Goal: Task Accomplishment & Management: Manage account settings

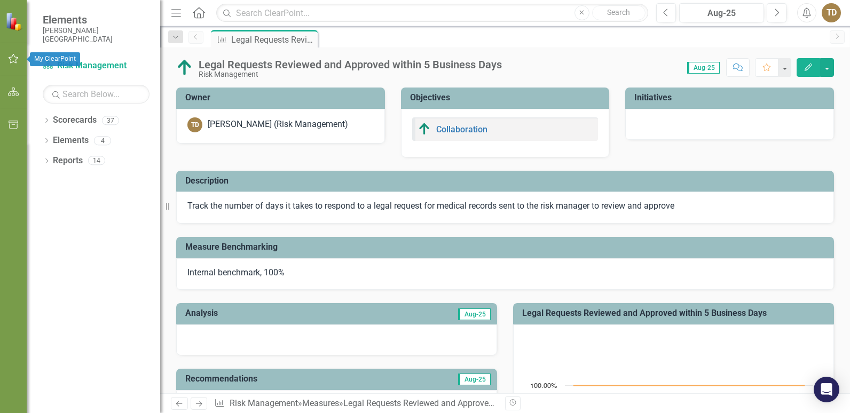
click at [14, 60] on icon "button" at bounding box center [13, 58] width 11 height 9
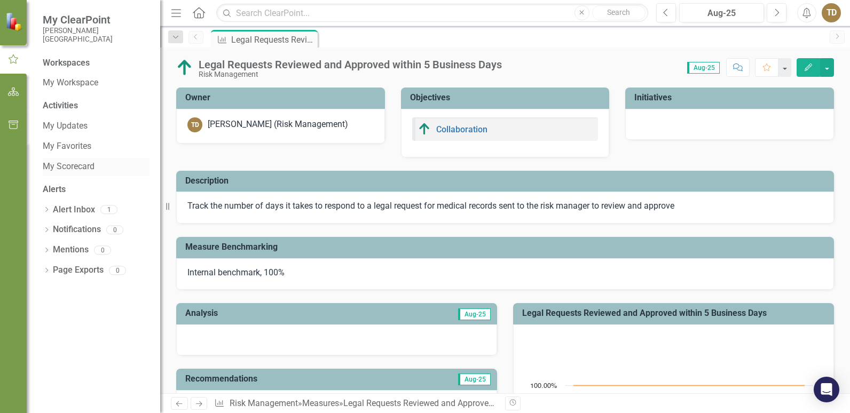
click at [84, 164] on link "My Scorecard" at bounding box center [96, 167] width 107 height 12
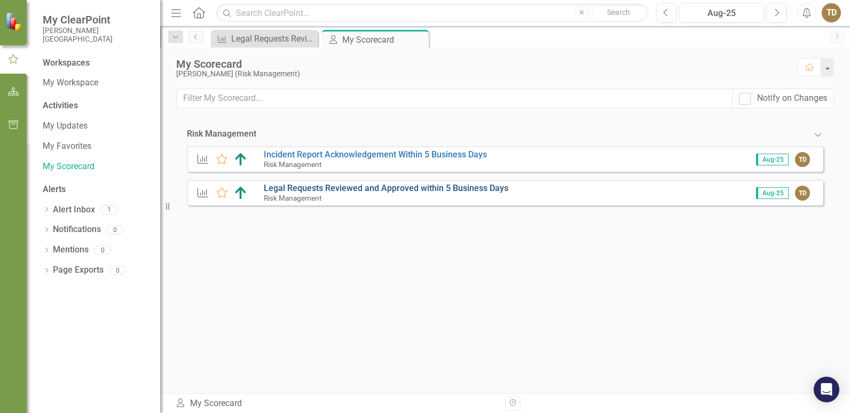
click at [365, 187] on link "Legal Requests Reviewed and Approved within 5 Business Days" at bounding box center [386, 188] width 244 height 10
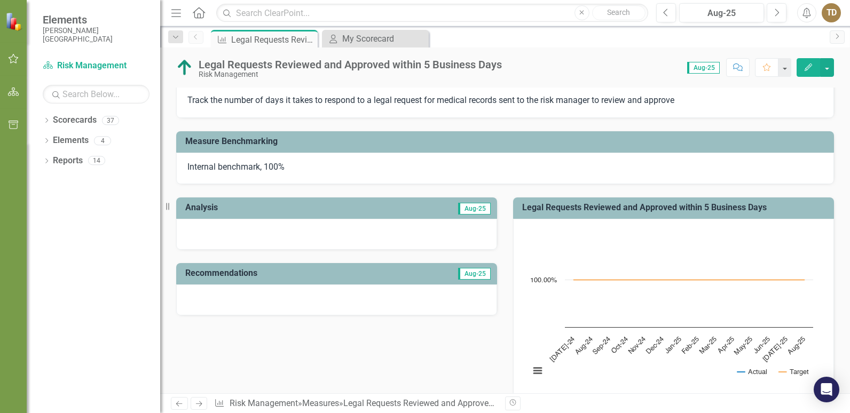
scroll to position [107, 0]
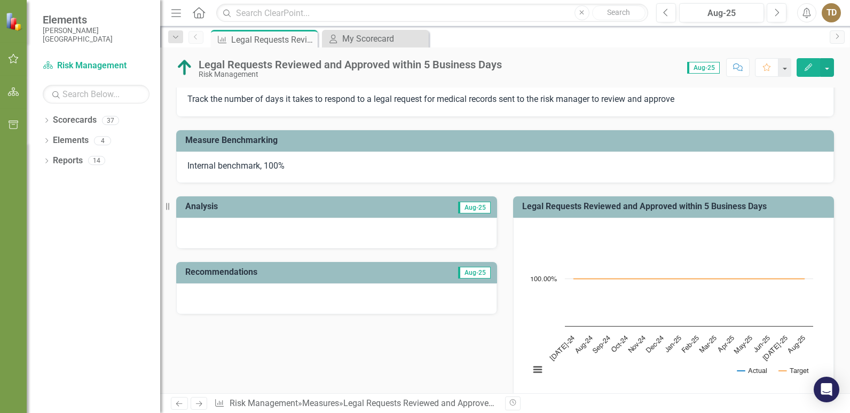
click at [207, 223] on div at bounding box center [336, 233] width 321 height 31
click at [200, 231] on div at bounding box center [336, 233] width 321 height 31
click at [295, 234] on div at bounding box center [336, 233] width 321 height 31
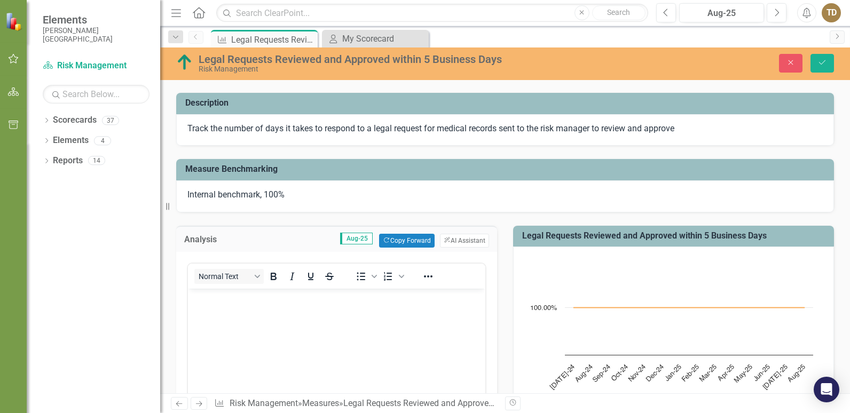
scroll to position [160, 0]
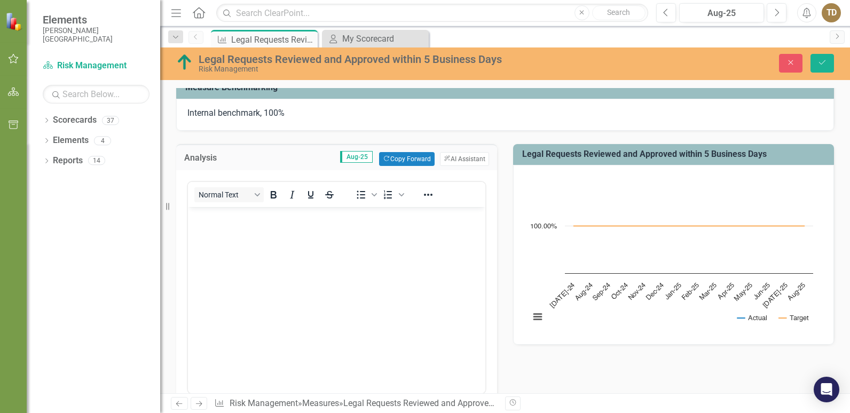
click at [204, 228] on body "Rich Text Area. Press ALT-0 for help." at bounding box center [336, 287] width 297 height 160
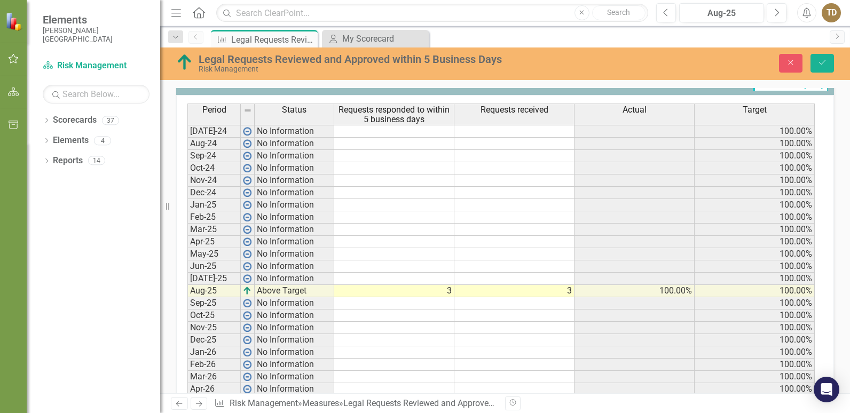
scroll to position [653, 0]
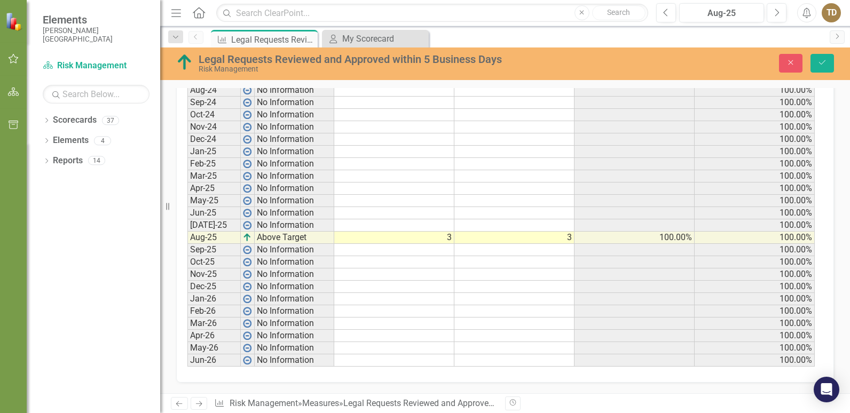
click at [448, 250] on td at bounding box center [394, 250] width 120 height 12
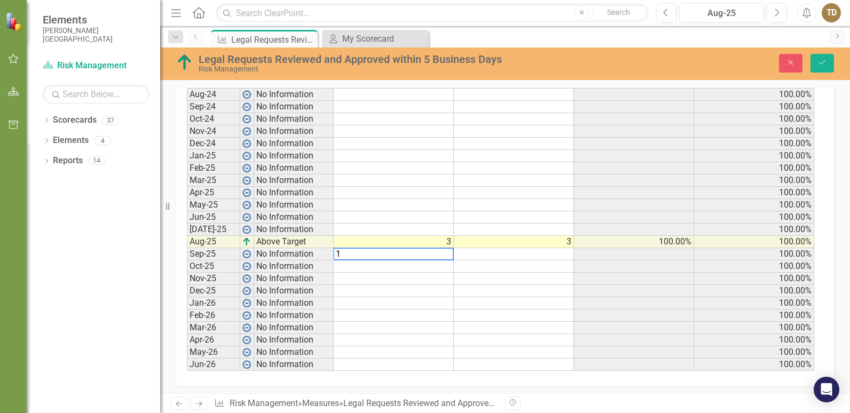
scroll to position [657, 0]
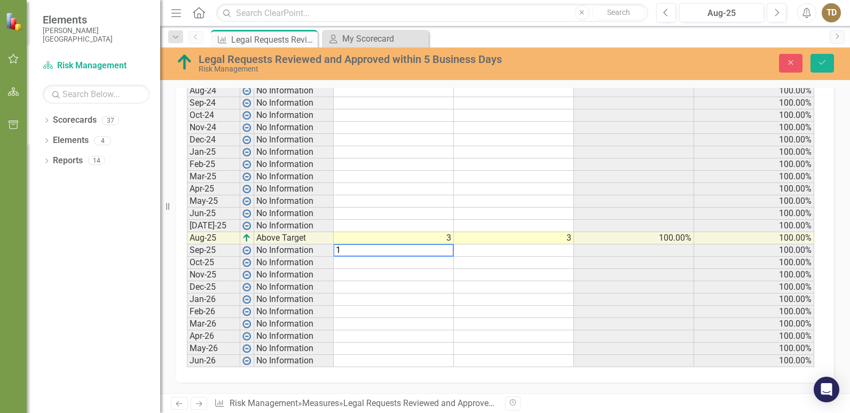
type textarea "1"
click at [523, 252] on td at bounding box center [514, 250] width 120 height 12
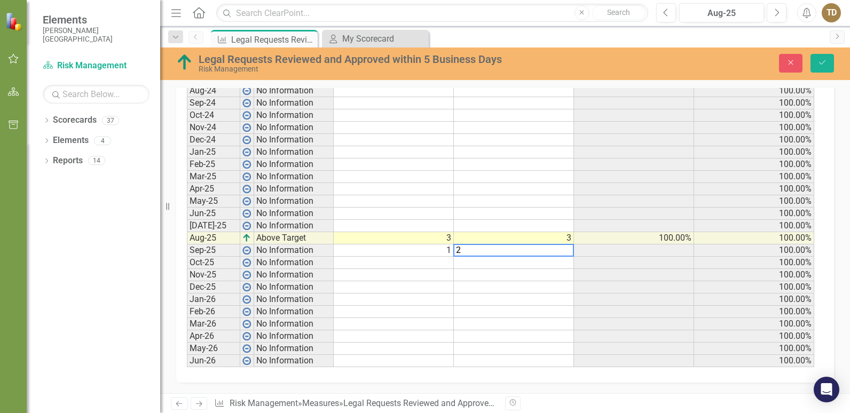
type textarea "2"
click at [598, 248] on td at bounding box center [634, 250] width 120 height 12
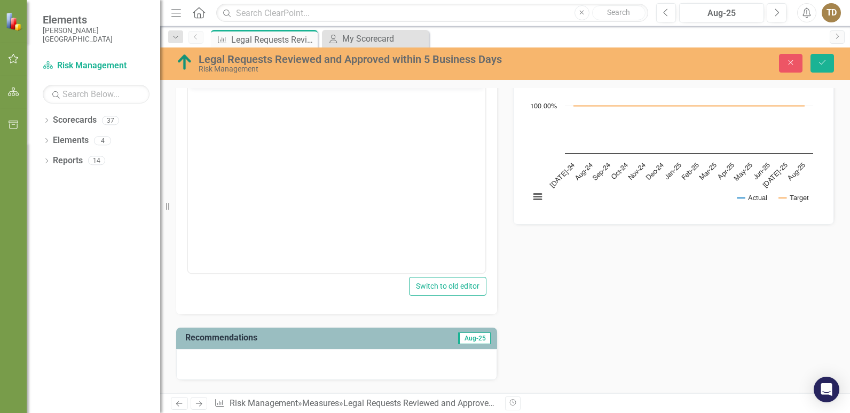
scroll to position [176, 0]
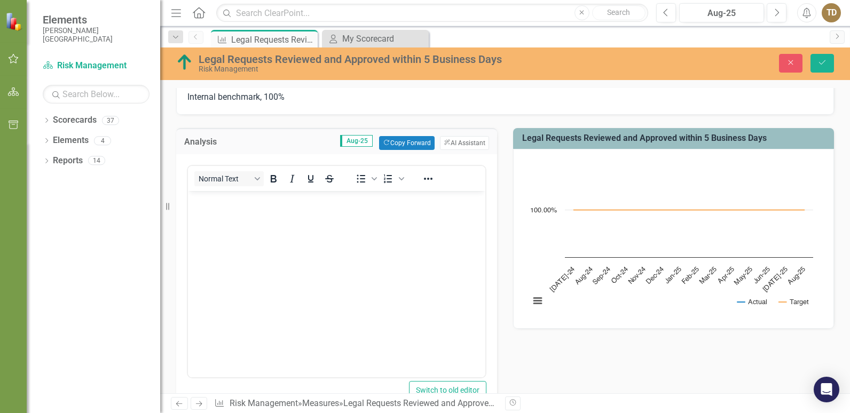
click at [200, 205] on p "Rich Text Area. Press ALT-0 for help." at bounding box center [337, 199] width 292 height 13
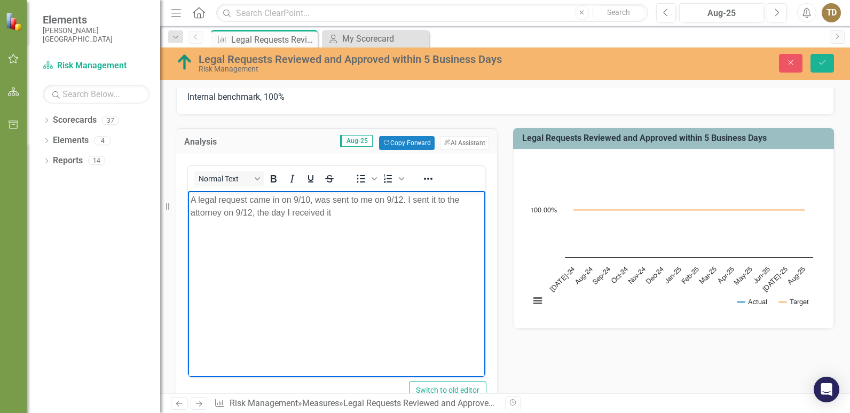
click at [341, 211] on p "A legal request came in on 9/10, was sent to me on 9/12. I sent it to the attor…" at bounding box center [337, 206] width 292 height 26
click at [437, 211] on p "A legal request came in on 9/10, was sent to me on 9/12. I sent it to the attor…" at bounding box center [337, 212] width 292 height 38
click at [351, 223] on p "A legal request came in on 9/10, was sent to me on 9/12. I sent it to the attor…" at bounding box center [337, 212] width 292 height 38
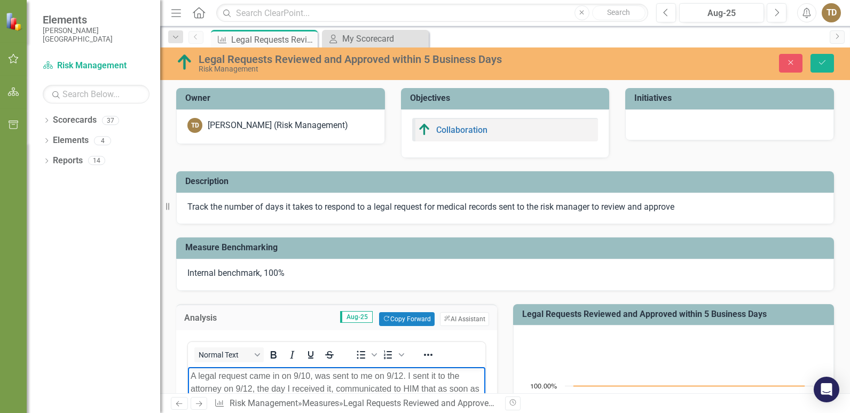
scroll to position [176, 0]
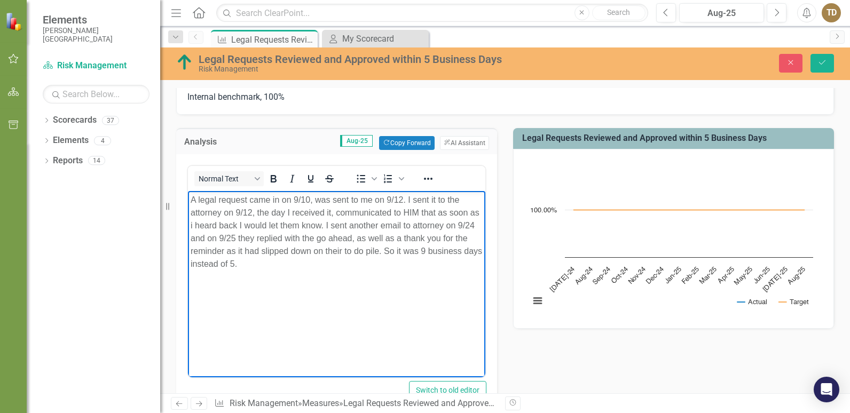
click at [406, 250] on p "A legal request came in on 9/10, was sent to me on 9/12. I sent it to the attor…" at bounding box center [337, 231] width 292 height 77
click at [406, 252] on p "A legal request came in on 9/10, was sent to me on 9/12. I sent it to the attor…" at bounding box center [337, 231] width 292 height 77
click at [272, 265] on p "A legal request came in on 9/10, was sent to me on 9/12. I sent it to the attor…" at bounding box center [337, 231] width 292 height 77
drag, startPoint x: 294, startPoint y: 198, endPoint x: 307, endPoint y: 201, distance: 13.2
click at [310, 199] on p "A legal request came in on 9/10, was sent to me on 9/12. I sent it to the attor…" at bounding box center [337, 231] width 292 height 77
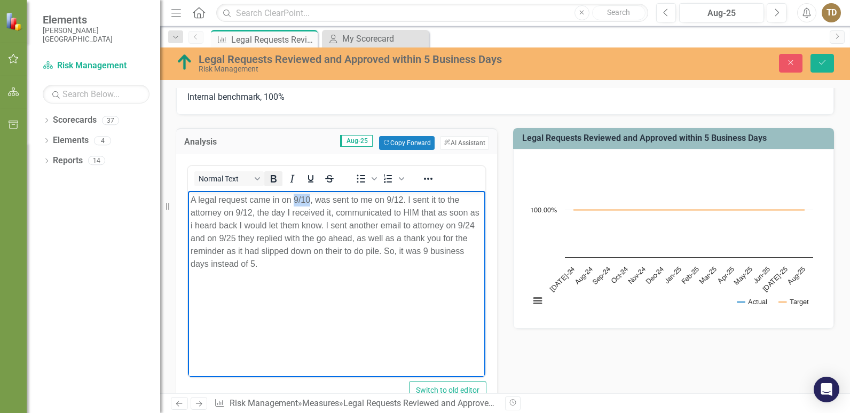
click at [271, 180] on icon "Bold" at bounding box center [273, 178] width 13 height 13
drag, startPoint x: 387, startPoint y: 198, endPoint x: 391, endPoint y: 212, distance: 14.9
click at [404, 199] on p "A legal request came in on 9/10 , was sent to me on 9/12. I sent it to the atto…" at bounding box center [337, 231] width 292 height 77
click at [275, 175] on icon "Bold" at bounding box center [273, 178] width 13 height 13
drag, startPoint x: 235, startPoint y: 211, endPoint x: 253, endPoint y: 211, distance: 18.2
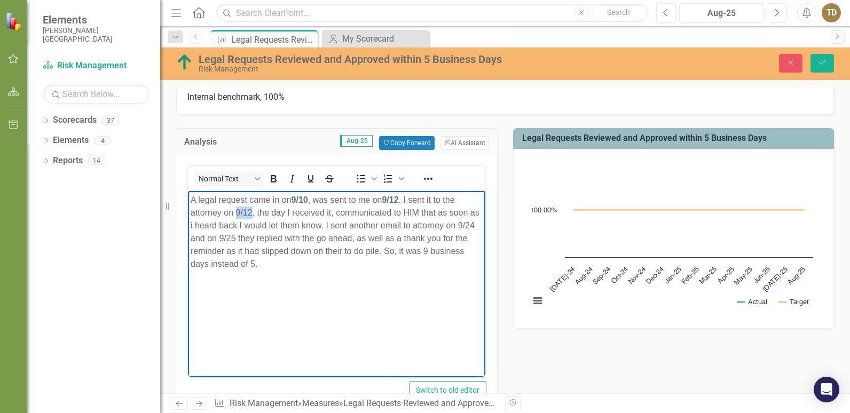
click at [253, 211] on p "A legal request came in on 9/10 , was sent to me on 9/12 . I sent it to the att…" at bounding box center [337, 231] width 292 height 77
click at [272, 176] on icon "Bold" at bounding box center [274, 178] width 6 height 7
drag, startPoint x: 191, startPoint y: 235, endPoint x: 209, endPoint y: 239, distance: 18.5
click at [209, 239] on p "A legal request came in on 9/10 , was sent to me on 9/12 . I sent it to the att…" at bounding box center [337, 231] width 292 height 77
click at [274, 181] on icon "Bold" at bounding box center [274, 178] width 6 height 7
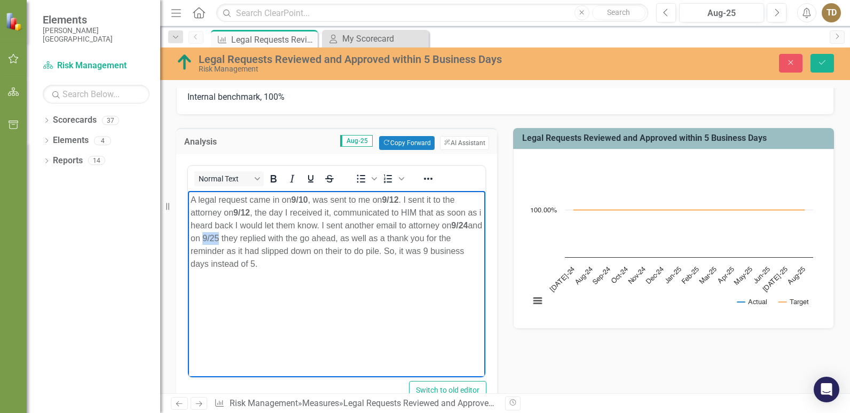
drag, startPoint x: 239, startPoint y: 236, endPoint x: 254, endPoint y: 237, distance: 14.5
click at [254, 237] on p "A legal request came in on 9/10 , was sent to me on 9/12 . I sent it to the att…" at bounding box center [337, 231] width 292 height 77
click at [273, 180] on icon "Bold" at bounding box center [273, 178] width 13 height 13
click at [443, 251] on p "A legal request came in on 9/10 , was sent to me on 9/12 . I sent it to the att…" at bounding box center [337, 231] width 292 height 77
click at [270, 176] on icon "Bold" at bounding box center [273, 178] width 13 height 13
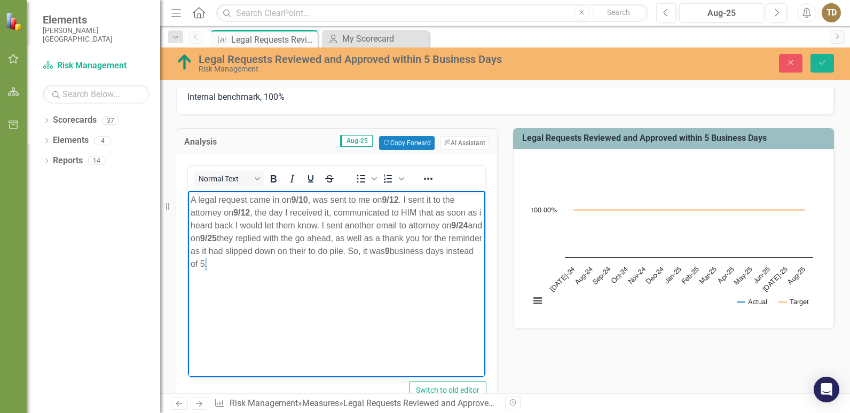
drag, startPoint x: 250, startPoint y: 262, endPoint x: 246, endPoint y: 280, distance: 18.8
click at [251, 260] on p "A legal request came in on 9/10 , was sent to me on 9/12 . I sent it to the att…" at bounding box center [337, 231] width 292 height 77
click at [258, 263] on p "A legal request came in on 9/10 , was sent to me on 9/12 . I sent it to the att…" at bounding box center [337, 231] width 292 height 77
click at [257, 260] on p "A legal request came in on 9/10 , was sent to me on 9/12 . I sent it to the att…" at bounding box center [337, 231] width 292 height 77
click at [250, 262] on p "A legal request came in on 9/10 , was sent to me on 9/12 . I sent it to the att…" at bounding box center [337, 231] width 292 height 77
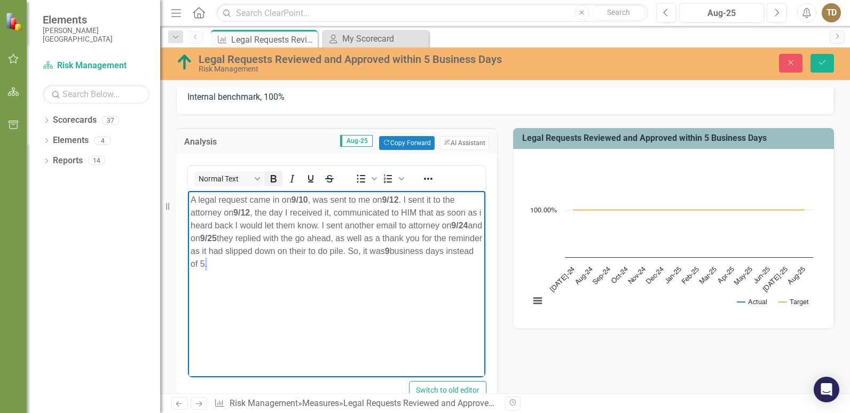
click at [274, 178] on icon "Bold" at bounding box center [274, 178] width 6 height 7
drag, startPoint x: 301, startPoint y: 290, endPoint x: 301, endPoint y: 283, distance: 7.5
click at [301, 283] on body "A legal request came in on 9/10 , was sent to me on 9/12 . I sent it to the att…" at bounding box center [336, 271] width 297 height 160
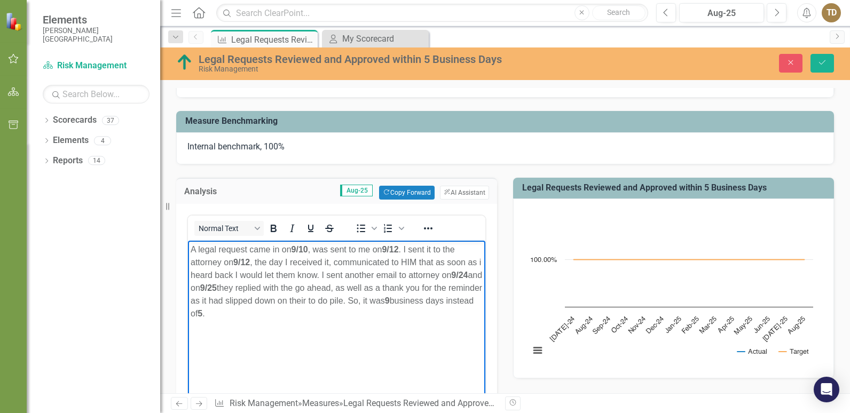
scroll to position [123, 0]
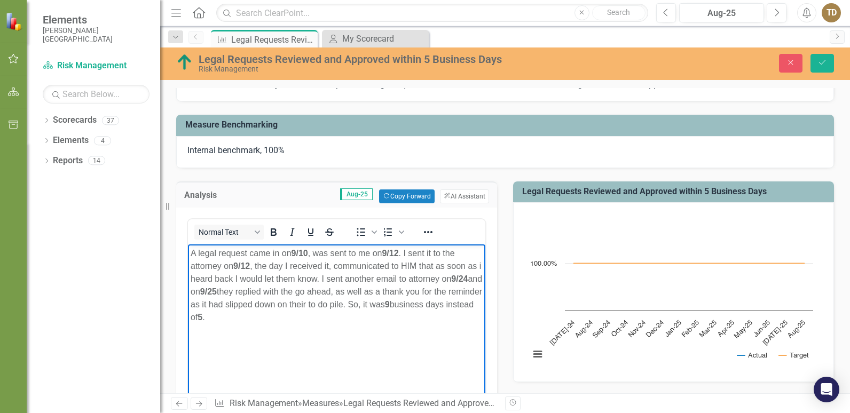
drag, startPoint x: 190, startPoint y: 254, endPoint x: 265, endPoint y: 320, distance: 100.2
click at [265, 320] on body "A legal request came in on 9/10 , was sent to me on 9/12 . I sent it to the att…" at bounding box center [336, 324] width 297 height 160
copy p "A legal request came in on 9/10 , was sent to me on 9/12 . I sent it to the att…"
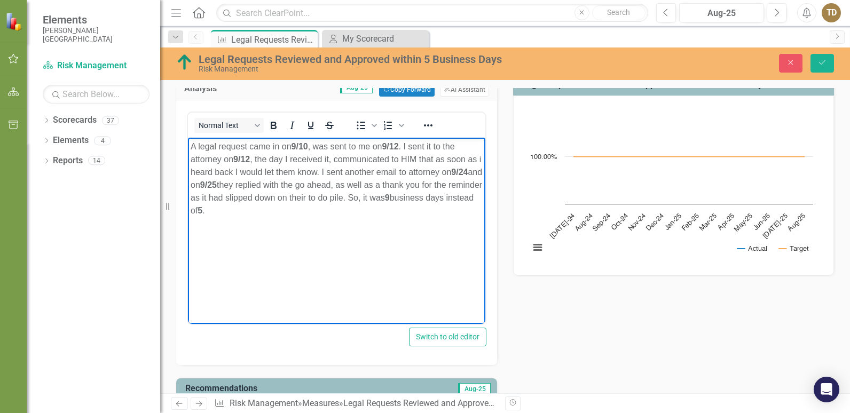
click at [341, 257] on body "A legal request came in on 9/10 , was sent to me on 9/12 . I sent it to the att…" at bounding box center [336, 217] width 297 height 160
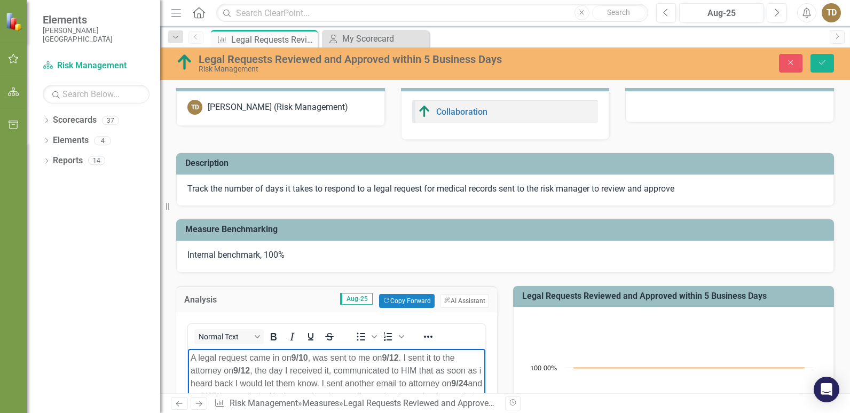
scroll to position [0, 0]
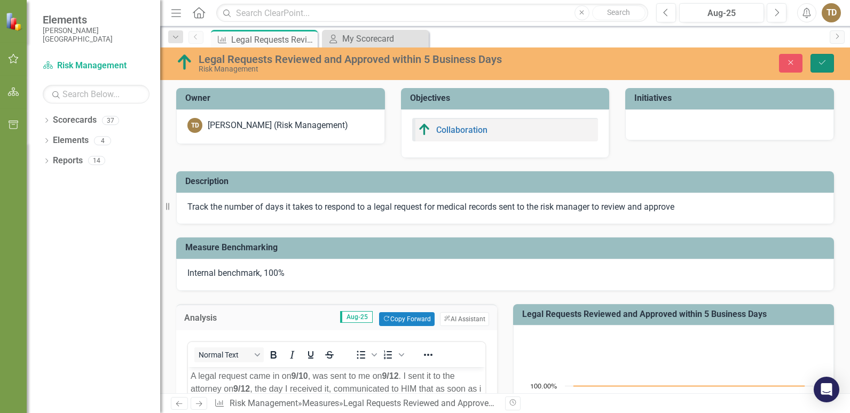
click at [819, 65] on icon "Save" at bounding box center [822, 62] width 10 height 7
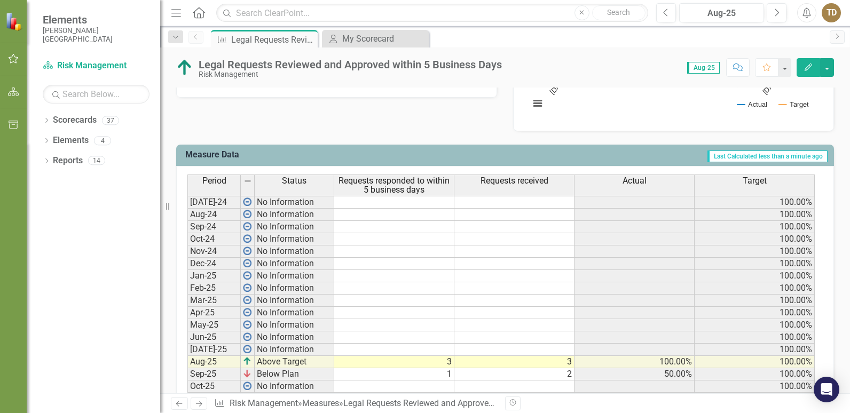
scroll to position [480, 0]
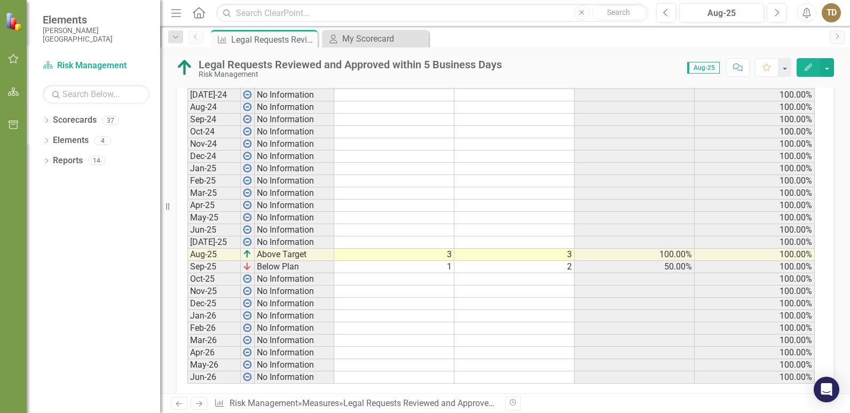
click at [212, 266] on td "Sep-25" at bounding box center [213, 267] width 53 height 12
click at [218, 266] on td "Sep-25" at bounding box center [213, 267] width 53 height 12
click at [222, 266] on td "Sep-25" at bounding box center [213, 267] width 53 height 12
click at [260, 265] on td "Below Plan" at bounding box center [295, 267] width 80 height 12
click at [392, 266] on td "1" at bounding box center [394, 267] width 120 height 12
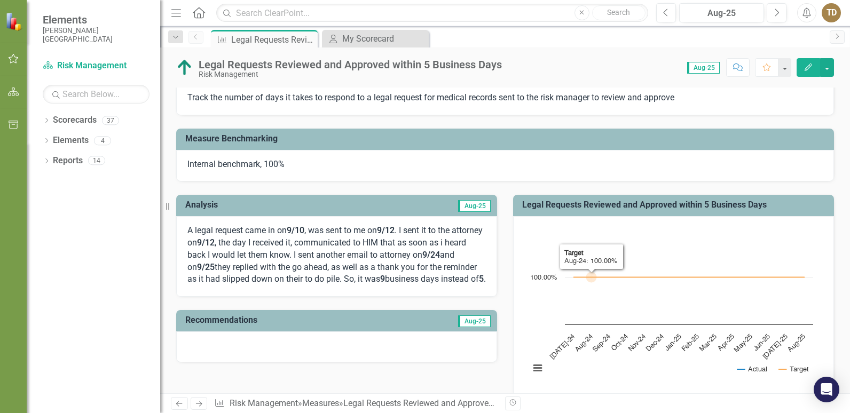
scroll to position [0, 0]
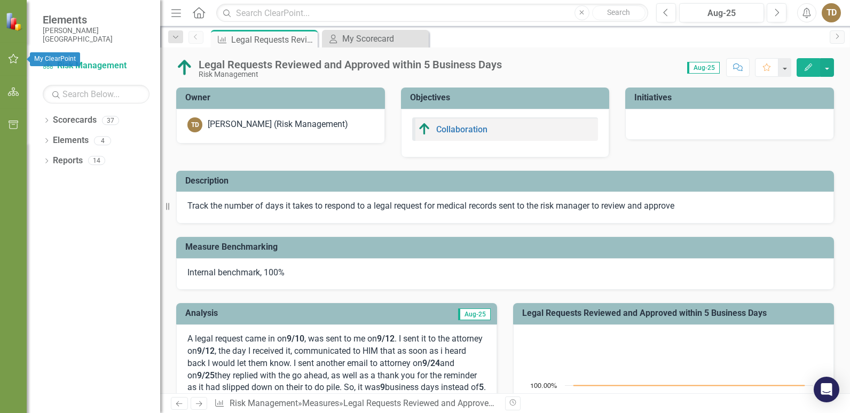
click at [13, 56] on icon "button" at bounding box center [13, 58] width 11 height 9
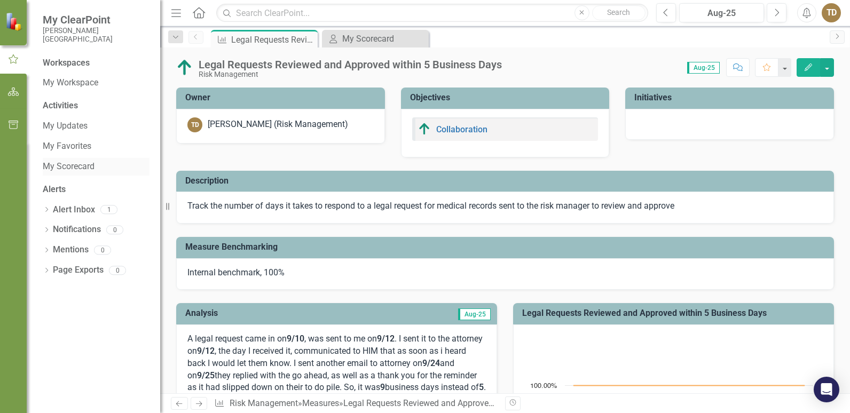
click at [81, 168] on link "My Scorecard" at bounding box center [96, 167] width 107 height 12
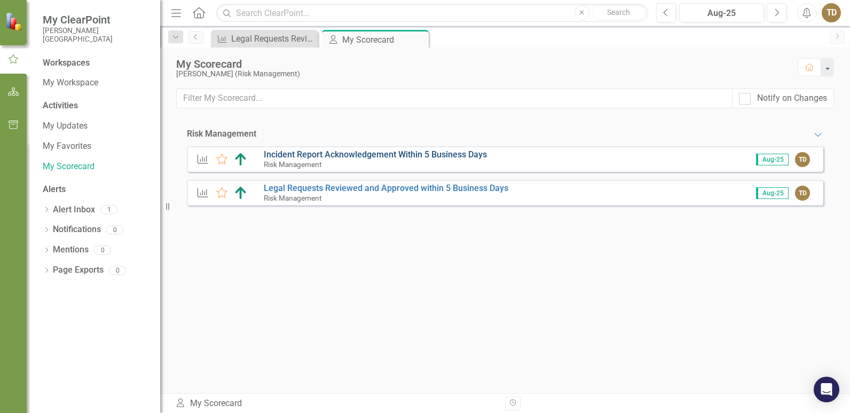
click at [430, 158] on link "Incident Report Acknowledgement Within 5 Business Days" at bounding box center [375, 154] width 223 height 10
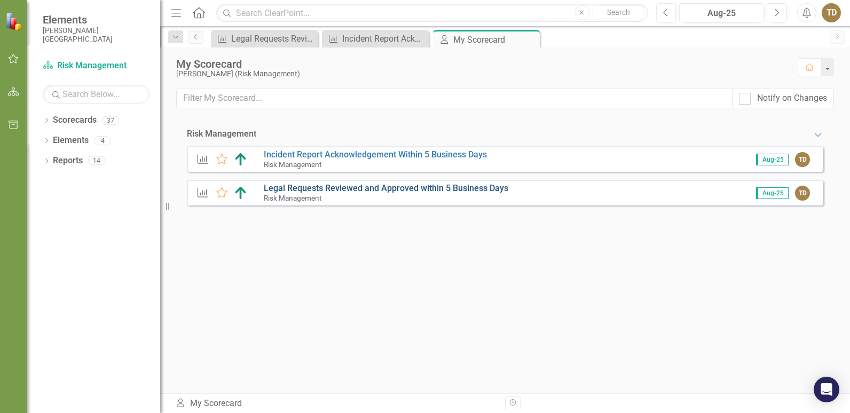
click at [384, 186] on link "Legal Requests Reviewed and Approved within 5 Business Days" at bounding box center [386, 188] width 244 height 10
